Goal: Task Accomplishment & Management: Use online tool/utility

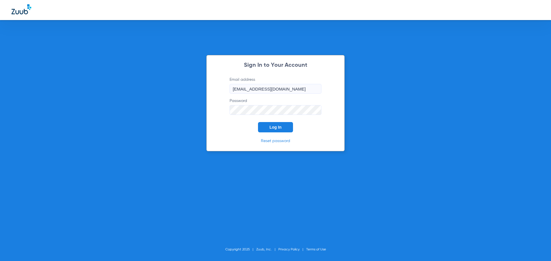
click at [283, 130] on button "Log In" at bounding box center [275, 127] width 35 height 10
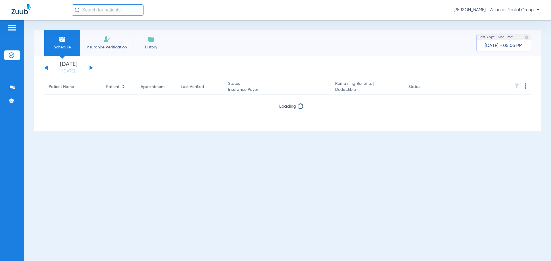
click at [112, 41] on li "Insurance Verification" at bounding box center [106, 43] width 53 height 26
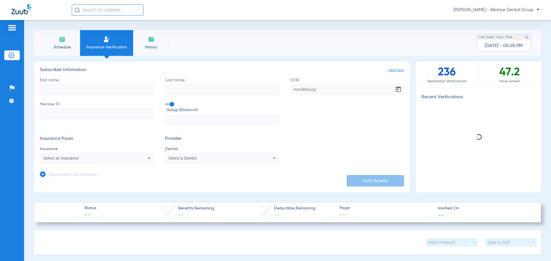
click at [107, 91] on input "First name" at bounding box center [97, 90] width 114 height 10
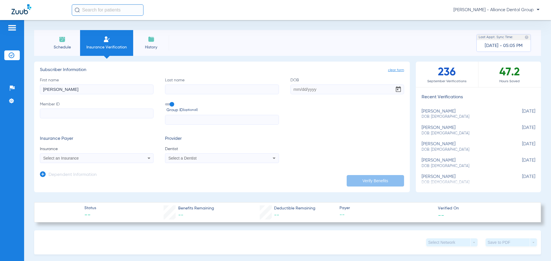
type input "[PERSON_NAME]"
type input "[DATE]"
type input "834098104"
click at [146, 158] on icon at bounding box center [148, 158] width 7 height 7
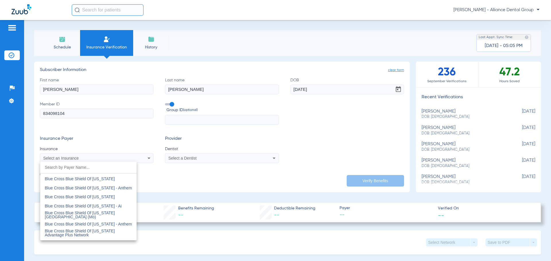
scroll to position [488, 0]
click at [113, 182] on mat-option "Blue Cross Blue Shield Of [US_STATE]" at bounding box center [88, 178] width 96 height 9
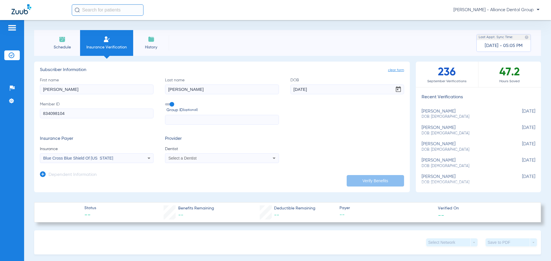
click at [273, 158] on icon at bounding box center [274, 158] width 7 height 7
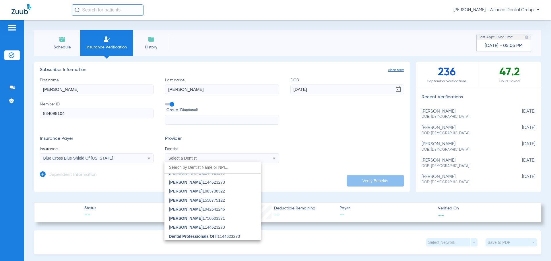
scroll to position [143, 0]
click at [197, 159] on div at bounding box center [275, 130] width 551 height 261
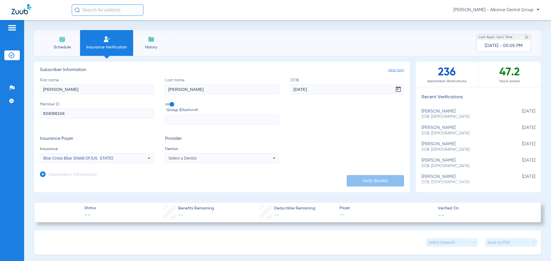
click at [193, 167] on app-dependent-form "Dependent Information" at bounding box center [222, 172] width 364 height 19
click at [195, 159] on span "Select a Dentist" at bounding box center [182, 158] width 28 height 5
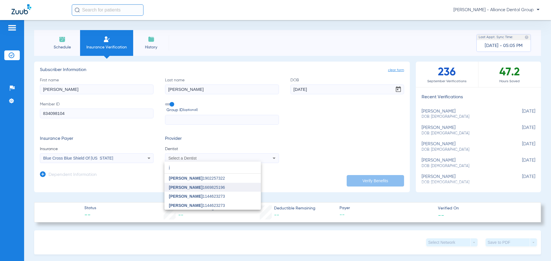
type input "j"
click at [205, 185] on mat-option "[PERSON_NAME] 1669825196" at bounding box center [212, 187] width 96 height 9
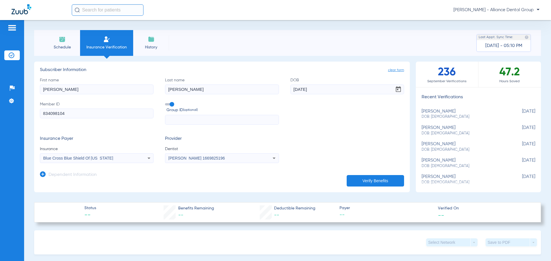
click at [374, 179] on button "Verify Benefits" at bounding box center [375, 180] width 57 height 11
drag, startPoint x: 333, startPoint y: 88, endPoint x: 133, endPoint y: 86, distance: 200.5
click at [133, 86] on div "First name [PERSON_NAME] Last name [PERSON_NAME] [DEMOGRAPHIC_DATA] Member ID 8…" at bounding box center [222, 101] width 364 height 48
click at [329, 129] on form "First name [PERSON_NAME] Last name [PERSON_NAME] [DEMOGRAPHIC_DATA] Member ID 8…" at bounding box center [222, 120] width 364 height 86
click at [374, 130] on form "First name [PERSON_NAME] Last name [PERSON_NAME] [DEMOGRAPHIC_DATA] Member ID 8…" at bounding box center [222, 120] width 364 height 86
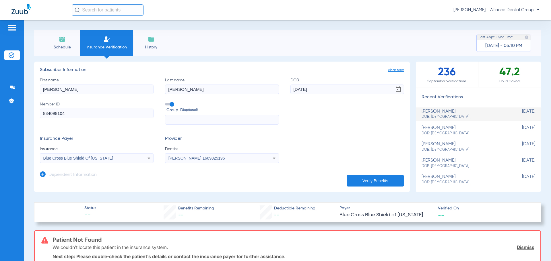
drag, startPoint x: 318, startPoint y: 88, endPoint x: 136, endPoint y: 85, distance: 182.5
click at [136, 85] on div "First name [PERSON_NAME] Last name [PERSON_NAME] [DEMOGRAPHIC_DATA] Member ID 8…" at bounding box center [222, 101] width 364 height 48
type input "[DATE]"
click at [381, 179] on button "Verify Benefits" at bounding box center [375, 180] width 57 height 11
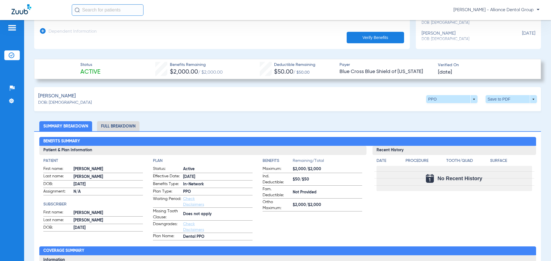
click at [120, 126] on li "Full Breakdown" at bounding box center [118, 126] width 42 height 10
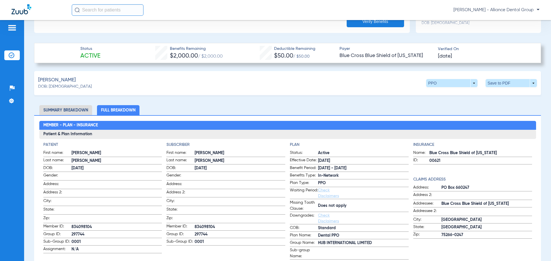
scroll to position [172, 0]
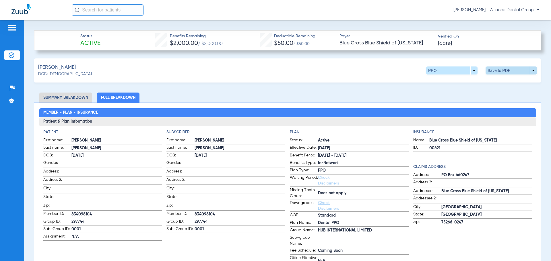
click at [508, 72] on span at bounding box center [511, 71] width 14 height 14
click at [469, 79] on span "Save to PDF" at bounding box center [463, 81] width 23 height 4
